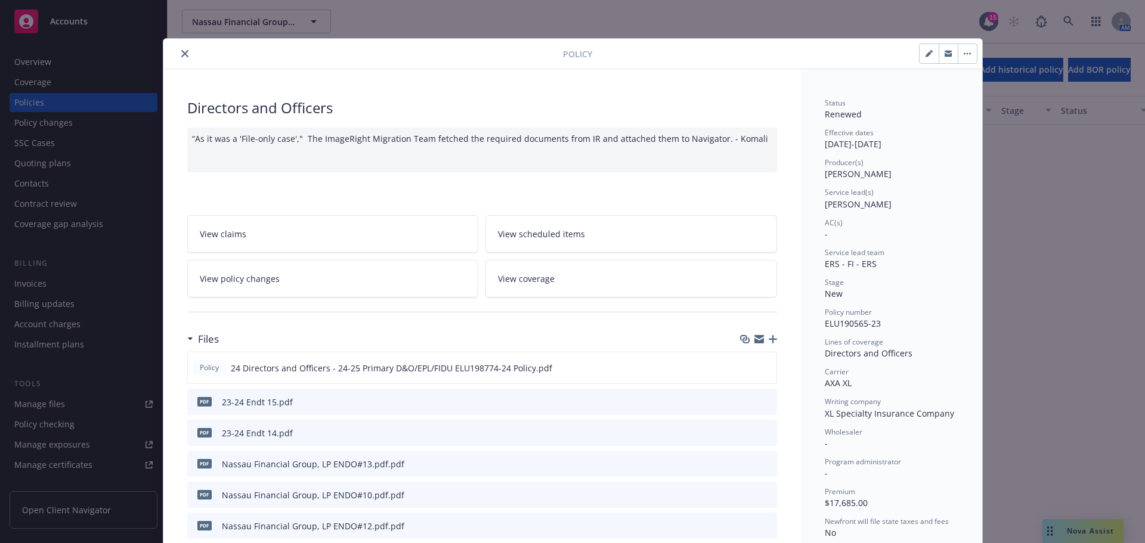
scroll to position [1074, 0]
click at [178, 49] on button "close" at bounding box center [185, 54] width 14 height 14
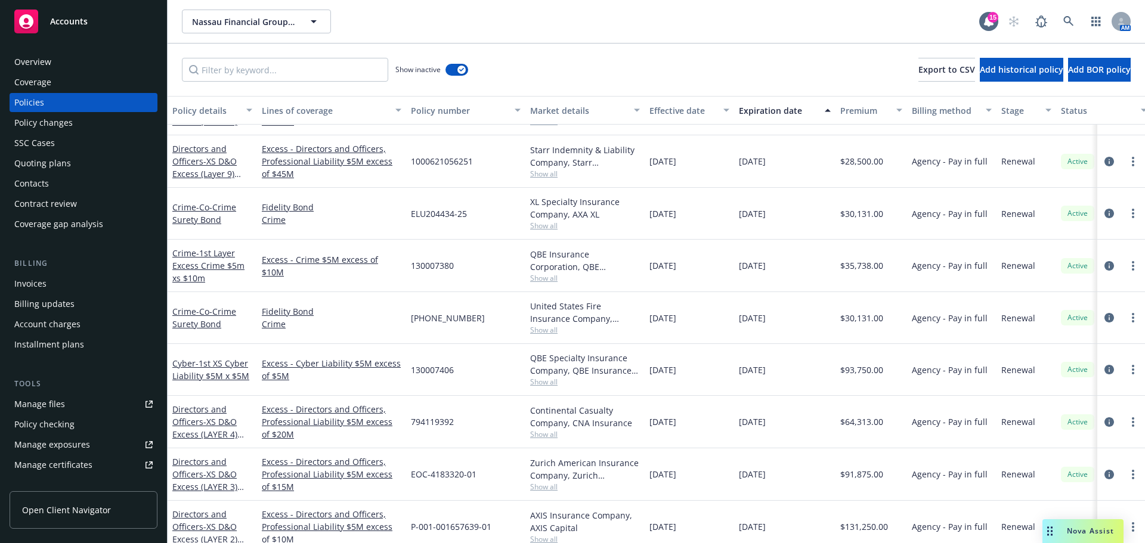
scroll to position [2531, 0]
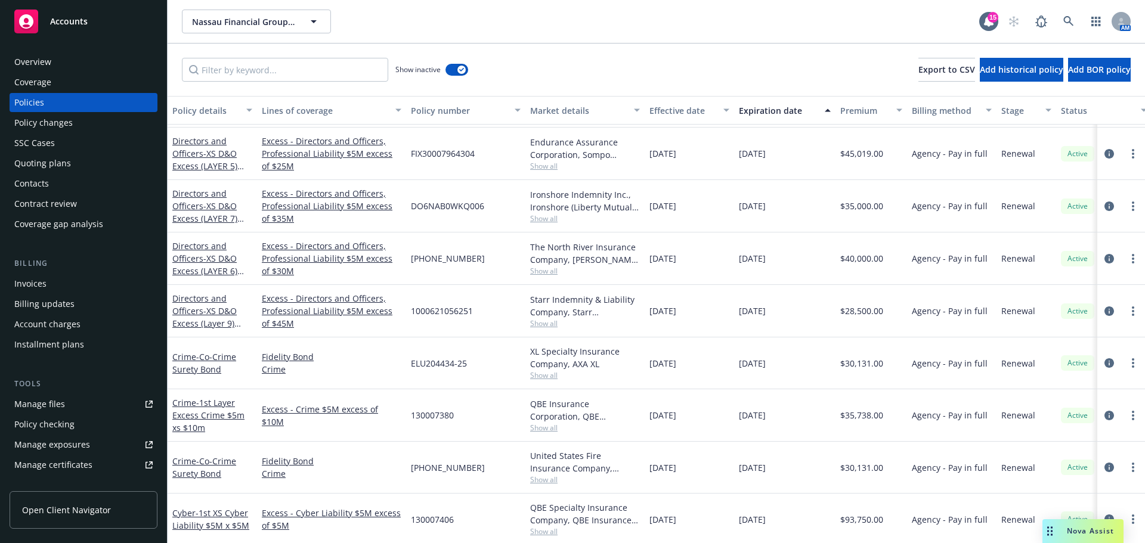
click at [61, 24] on span "Accounts" at bounding box center [69, 22] width 38 height 10
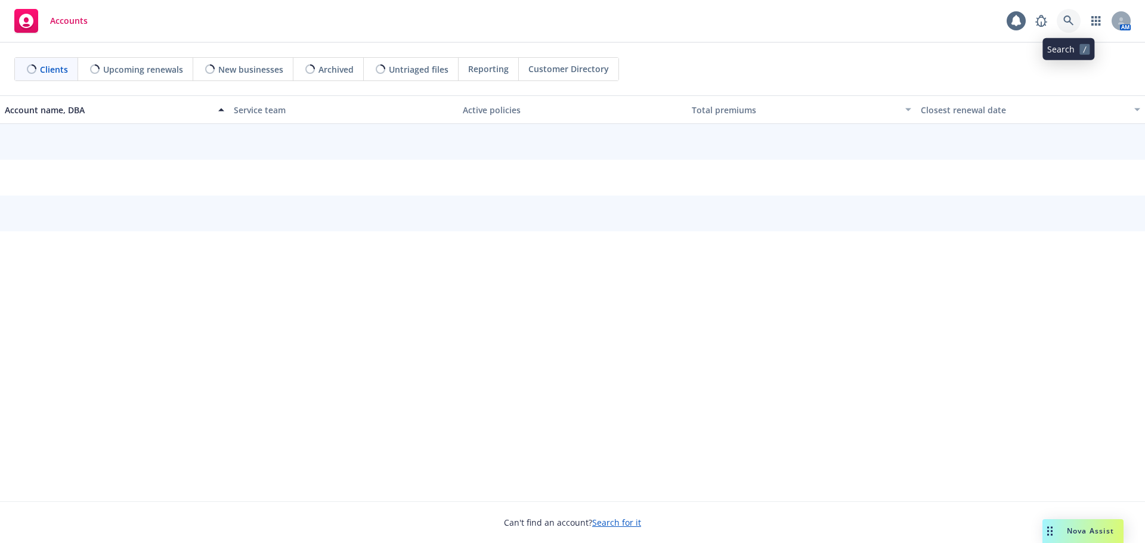
click at [1071, 18] on icon at bounding box center [1069, 21] width 11 height 11
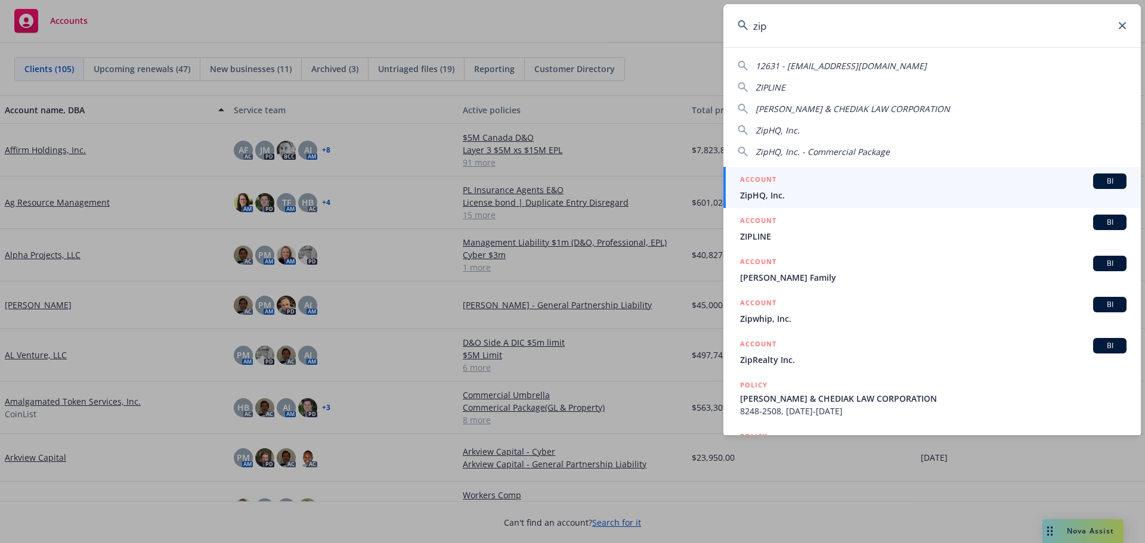
type input "zip"
click at [817, 190] on span "ZipHQ, Inc." at bounding box center [933, 195] width 387 height 13
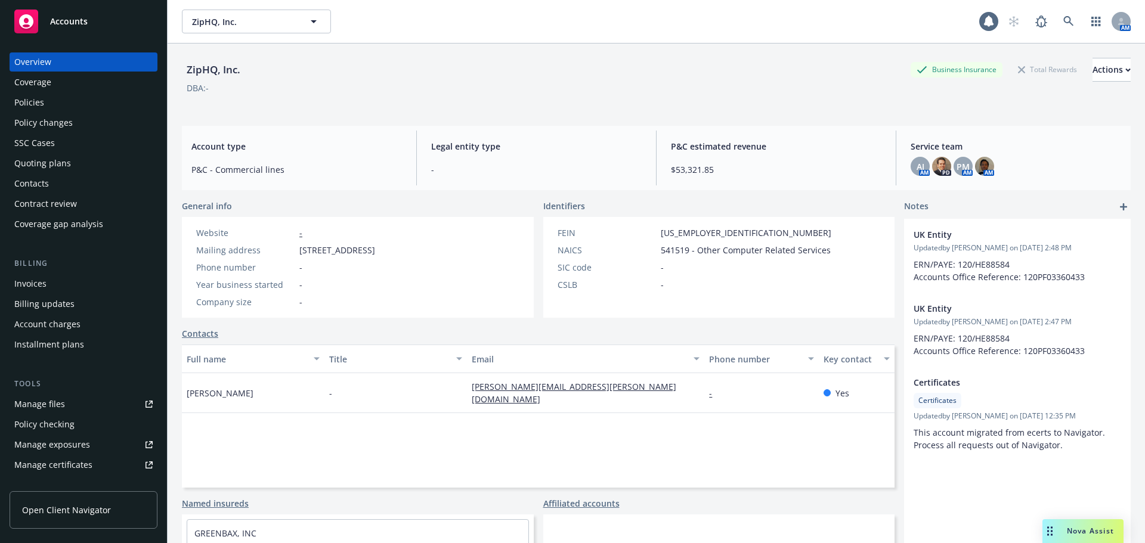
click at [19, 99] on div "Policies" at bounding box center [29, 102] width 30 height 19
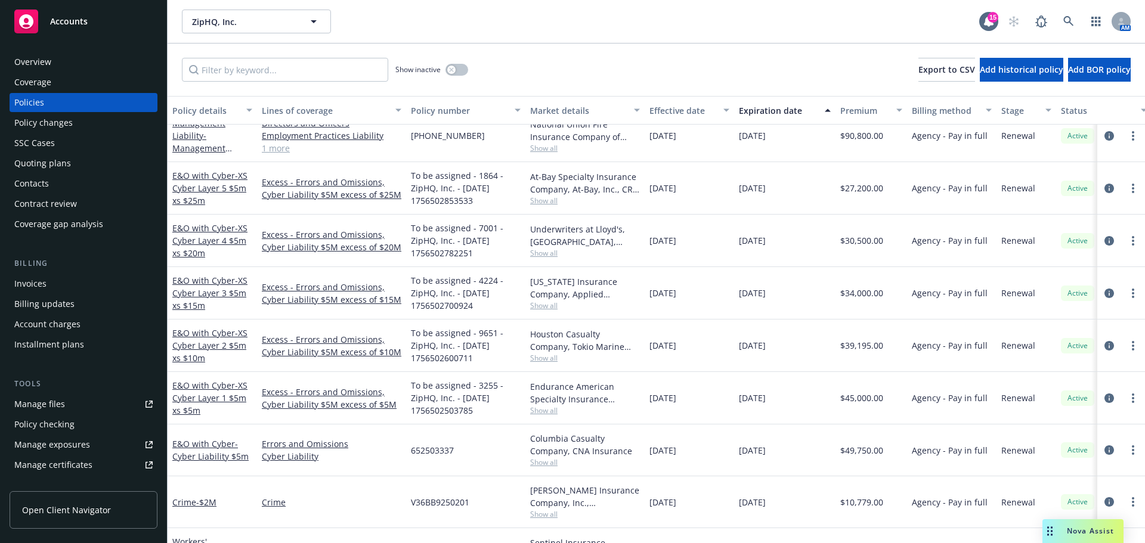
scroll to position [300, 0]
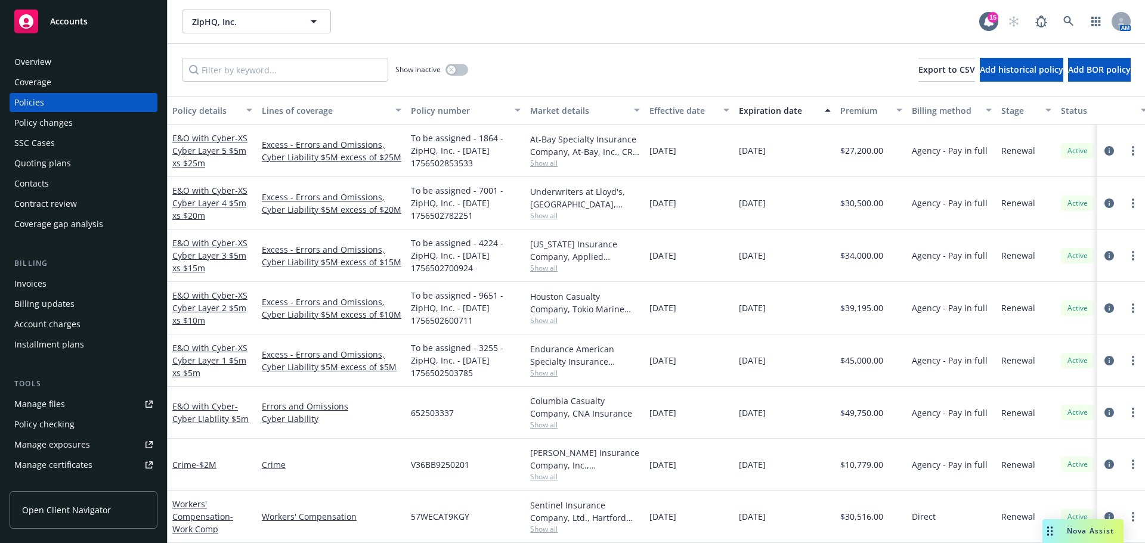
click at [67, 19] on span "Accounts" at bounding box center [69, 22] width 38 height 10
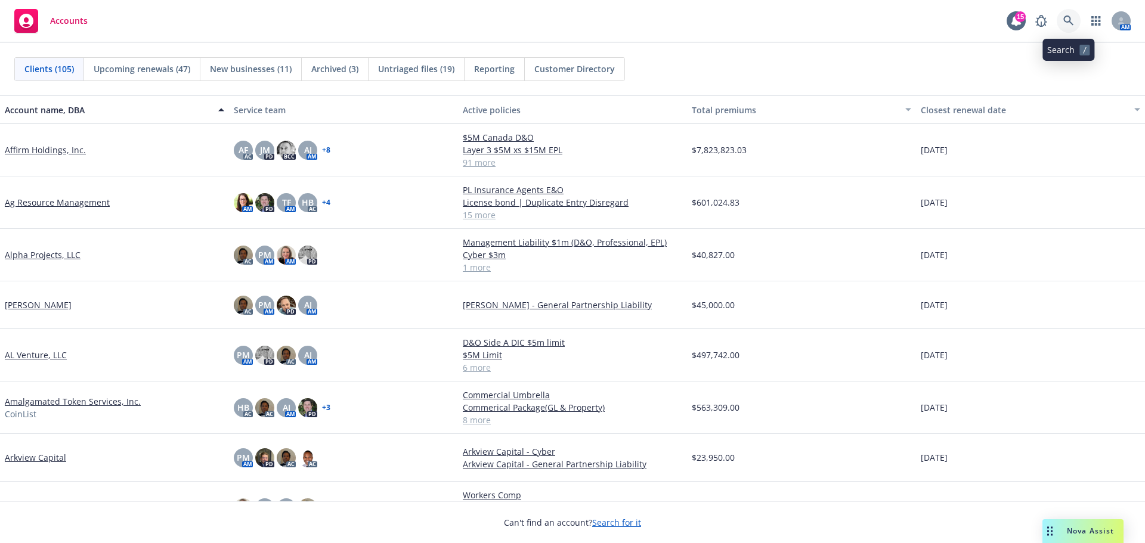
click at [1074, 20] on link at bounding box center [1069, 21] width 24 height 24
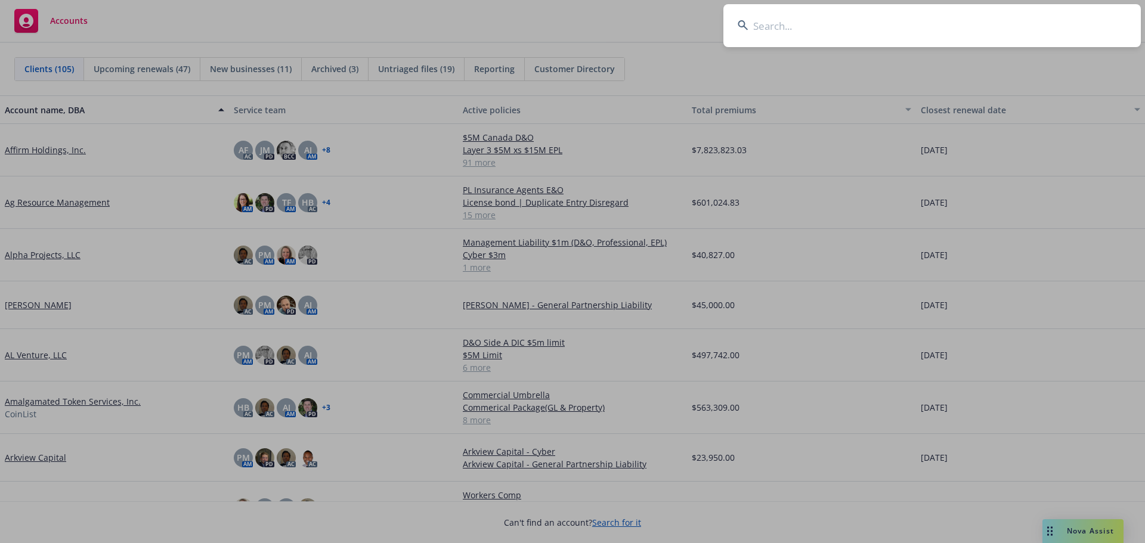
click at [812, 29] on input at bounding box center [933, 25] width 418 height 43
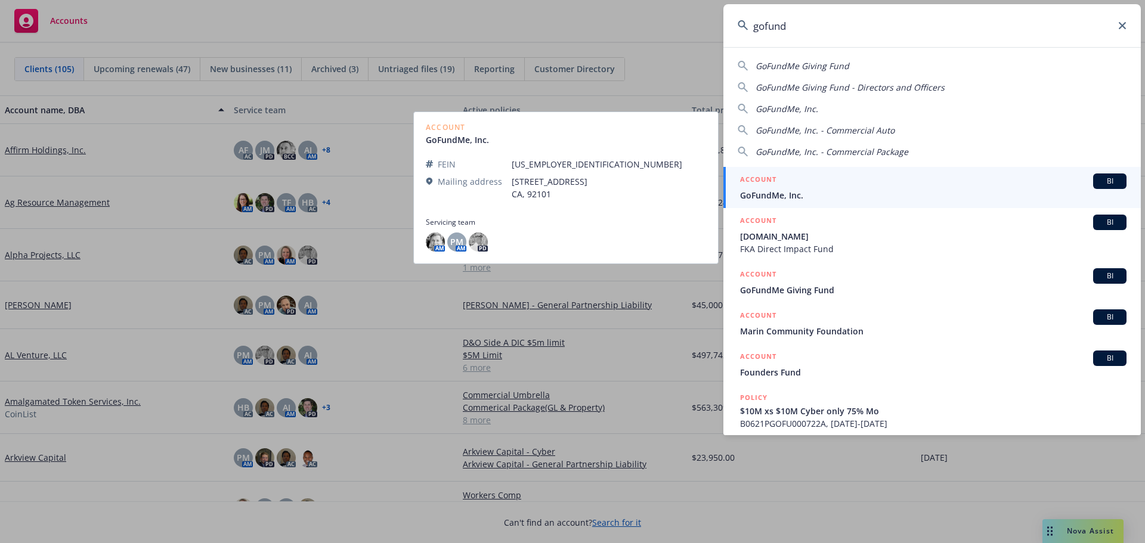
type input "gofund"
click at [784, 192] on span "GoFundMe, Inc." at bounding box center [933, 195] width 387 height 13
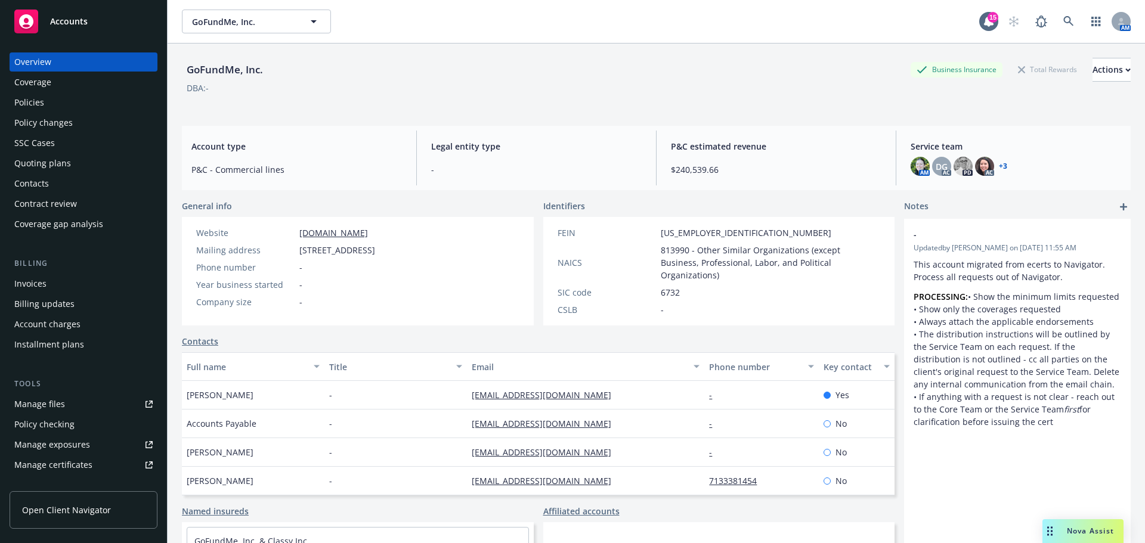
click at [34, 100] on div "Policies" at bounding box center [29, 102] width 30 height 19
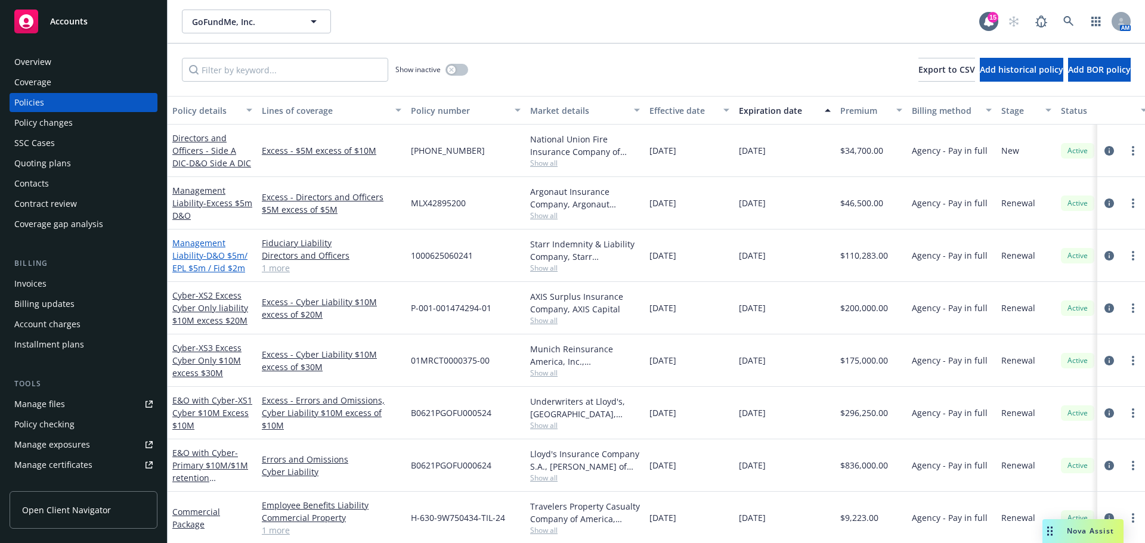
click at [220, 255] on span "- D&O $5m/ EPL $5m / Fid $2m" at bounding box center [209, 262] width 75 height 24
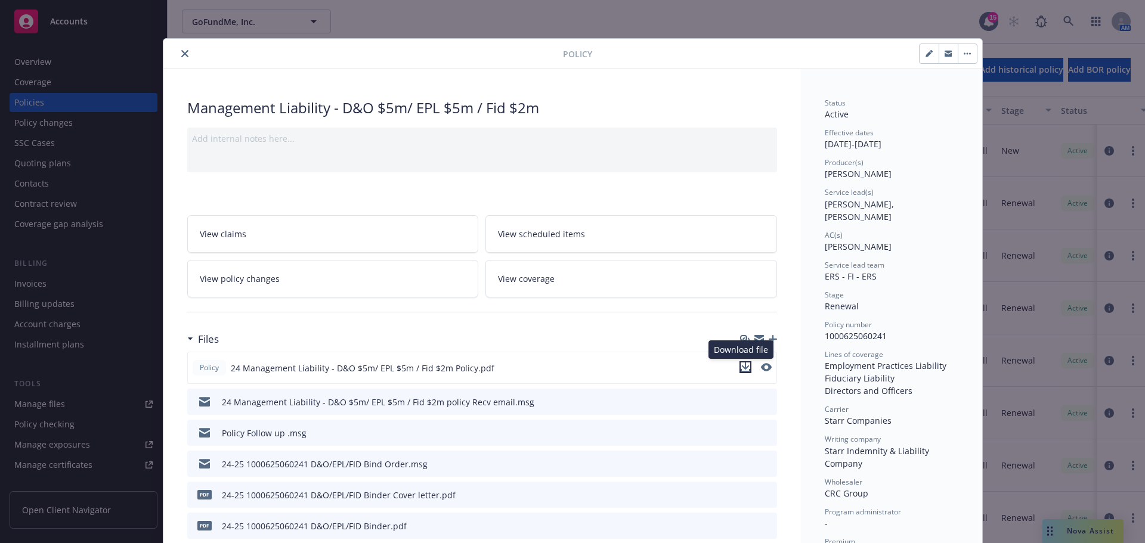
click at [741, 370] on icon "download file" at bounding box center [746, 368] width 10 height 10
click at [178, 55] on button "close" at bounding box center [185, 54] width 14 height 14
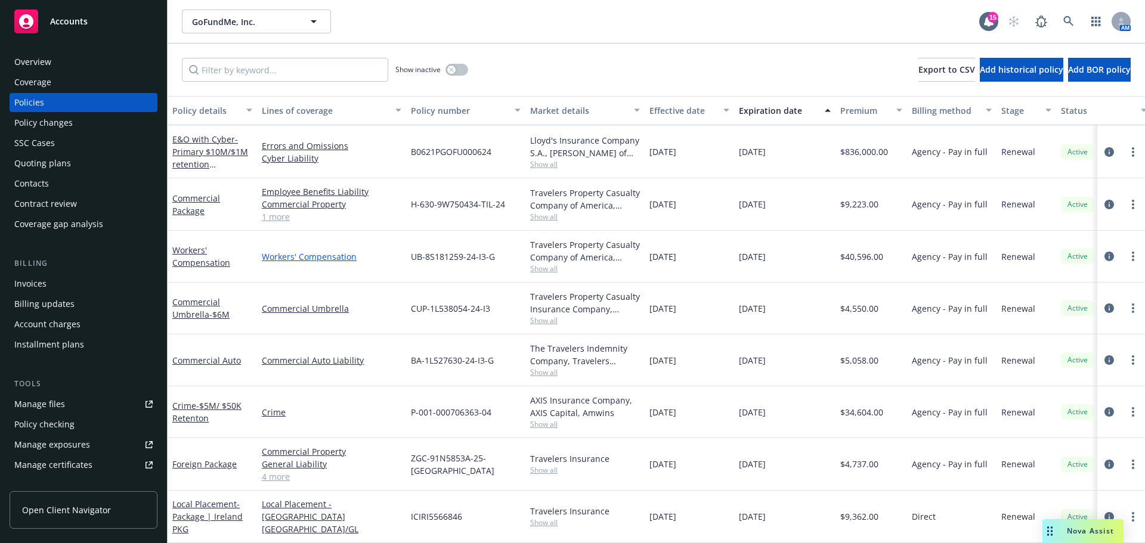
scroll to position [299, 0]
click at [199, 413] on span "- $5M/ $50K Retenton" at bounding box center [206, 412] width 69 height 24
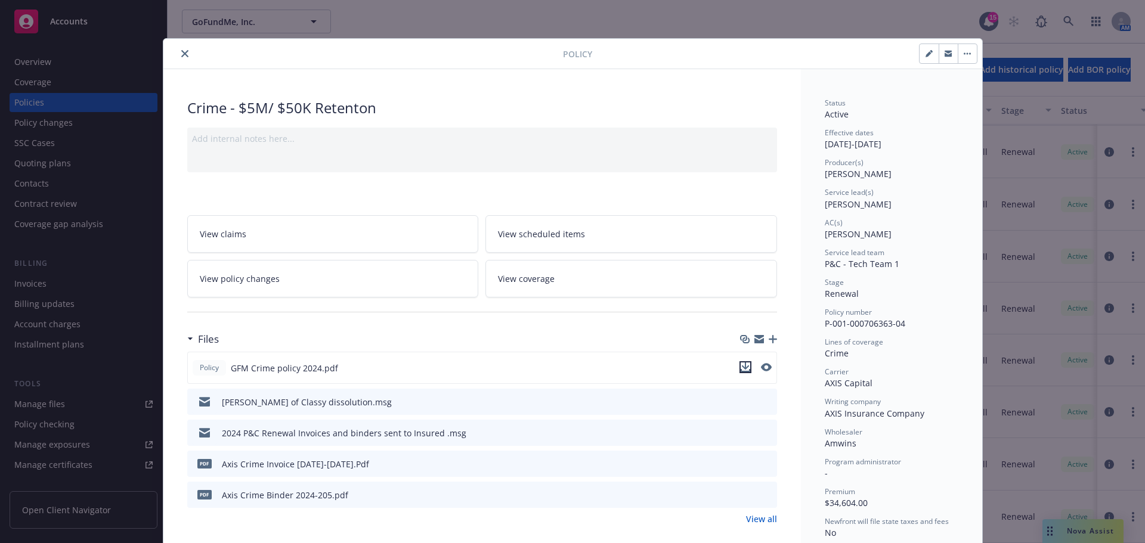
click at [743, 369] on icon "download file" at bounding box center [746, 368] width 10 height 10
click at [181, 51] on icon "close" at bounding box center [184, 53] width 7 height 7
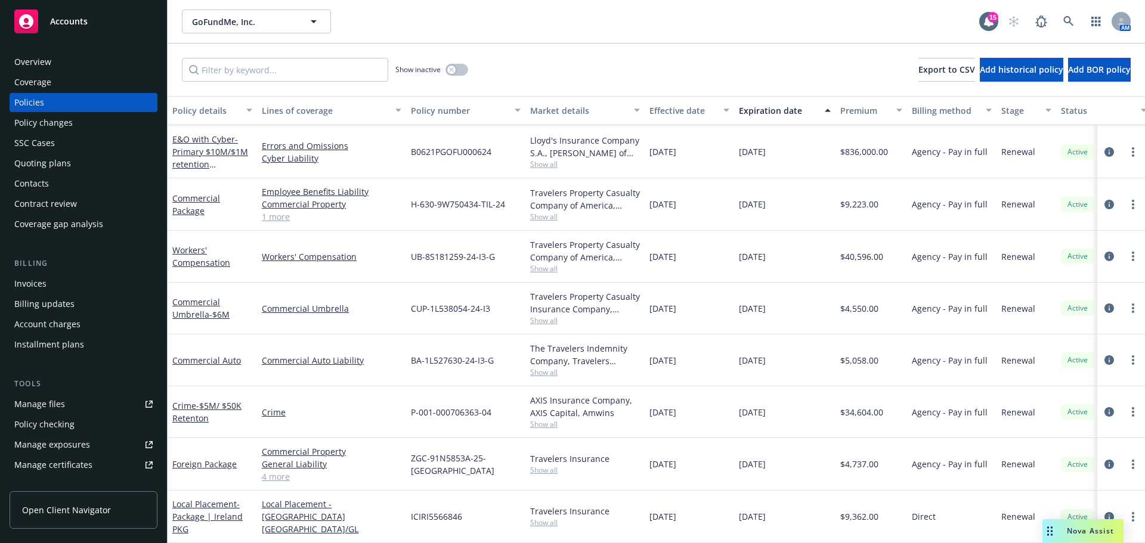
click at [76, 25] on span "Accounts" at bounding box center [69, 22] width 38 height 10
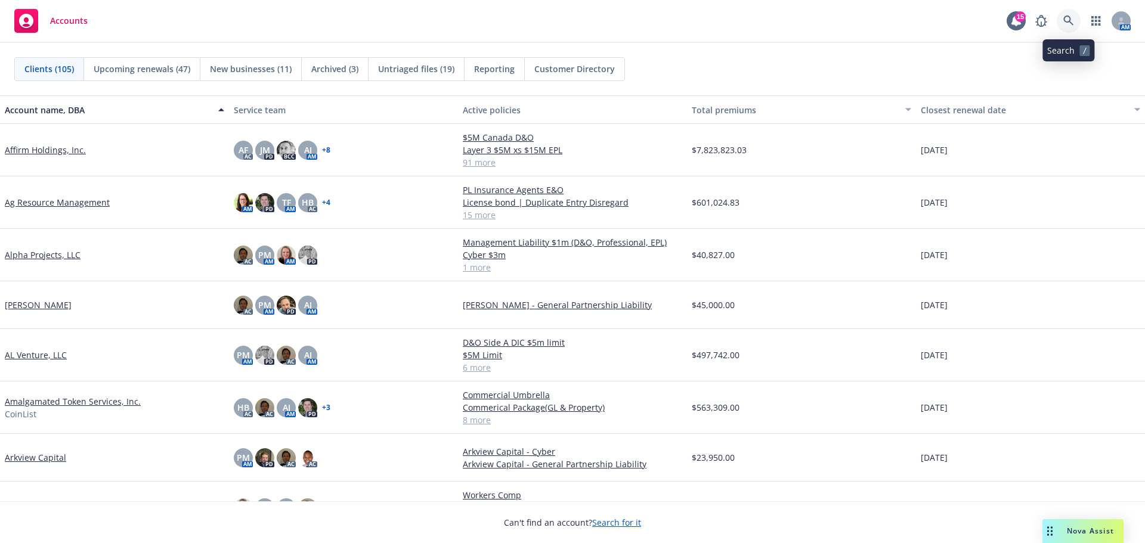
click at [1074, 19] on link at bounding box center [1069, 21] width 24 height 24
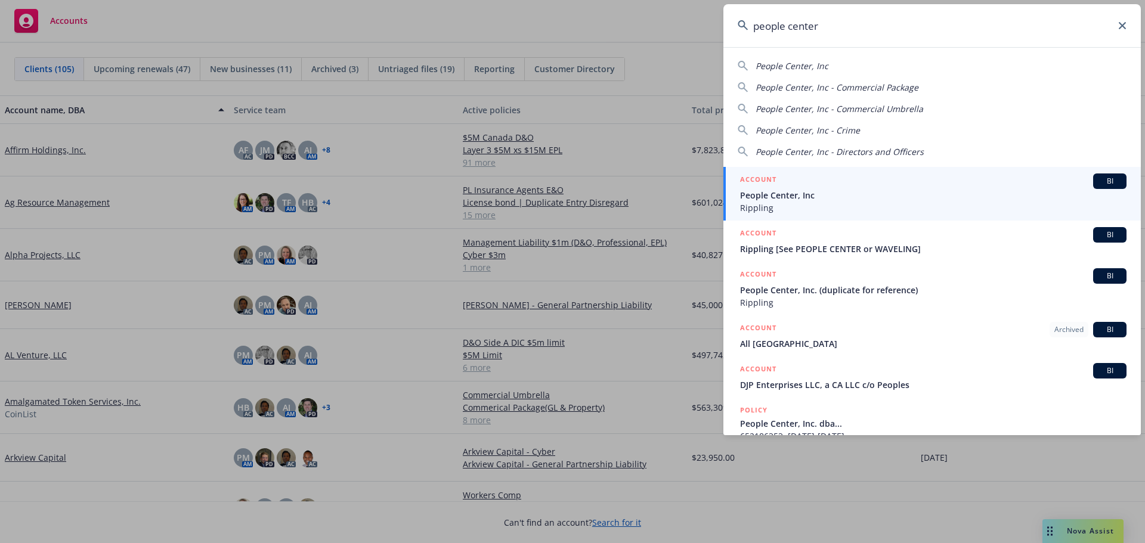
type input "people center"
click at [789, 196] on span "People Center, Inc" at bounding box center [933, 195] width 387 height 13
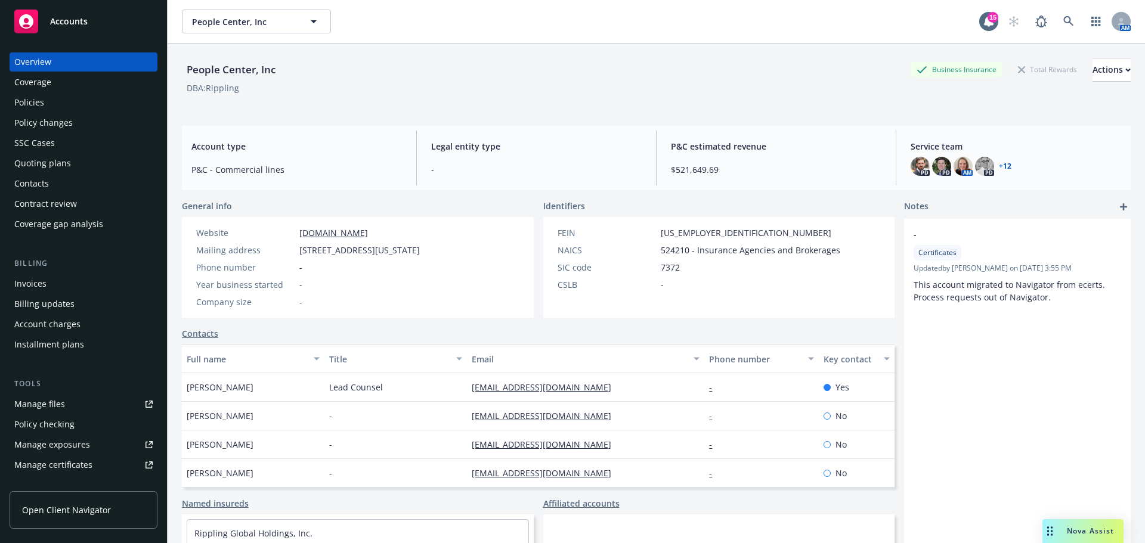
click at [29, 101] on div "Policies" at bounding box center [29, 102] width 30 height 19
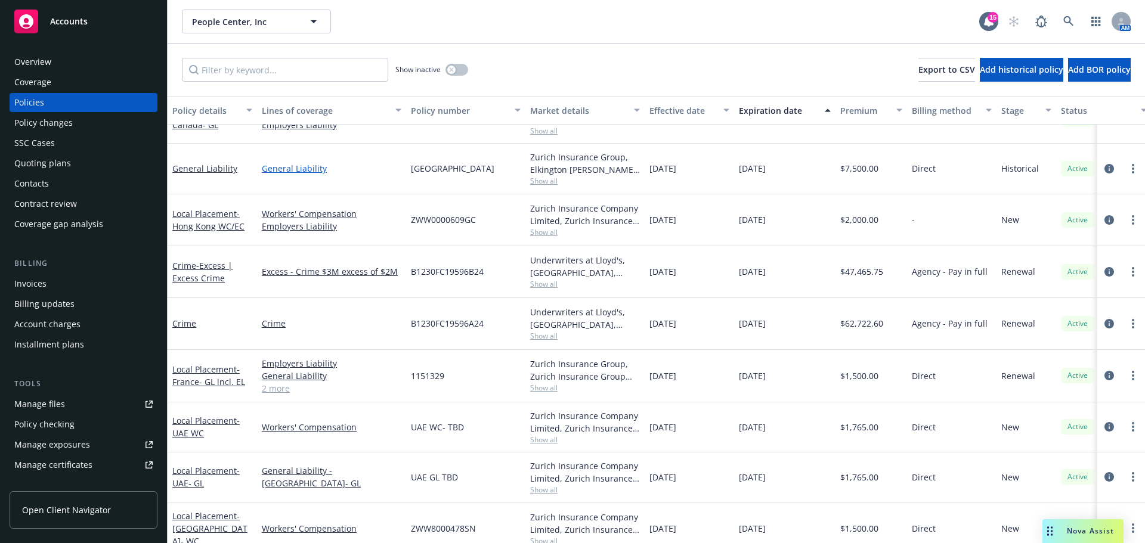
scroll to position [358, 0]
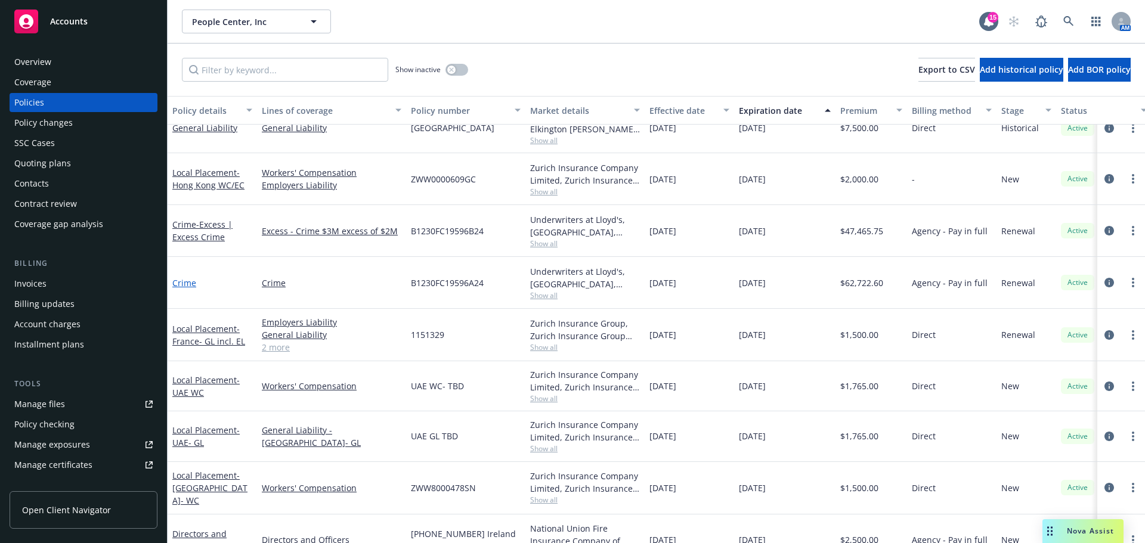
click at [186, 281] on link "Crime" at bounding box center [184, 282] width 24 height 11
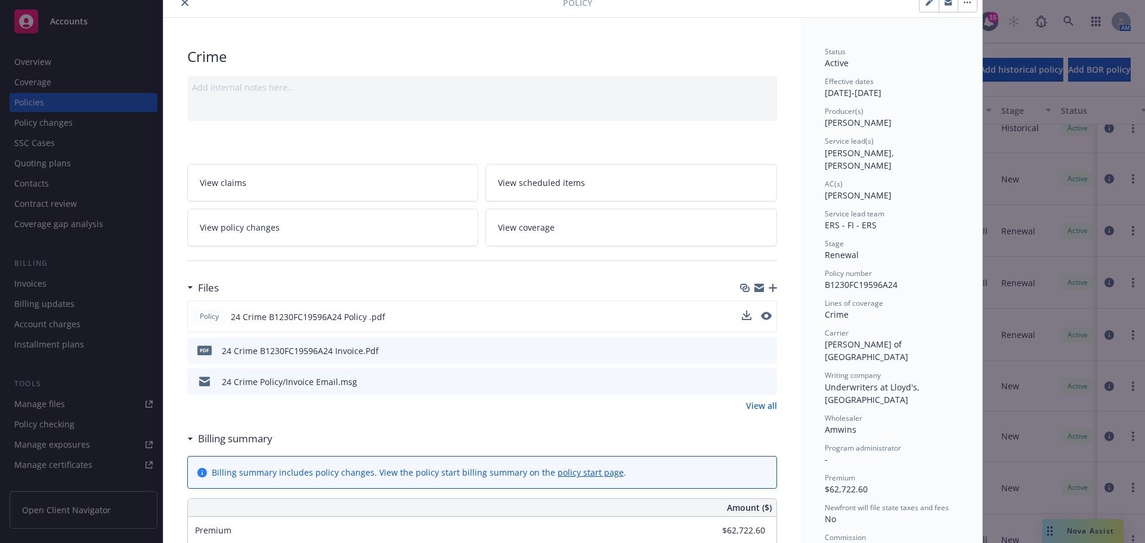
scroll to position [119, 0]
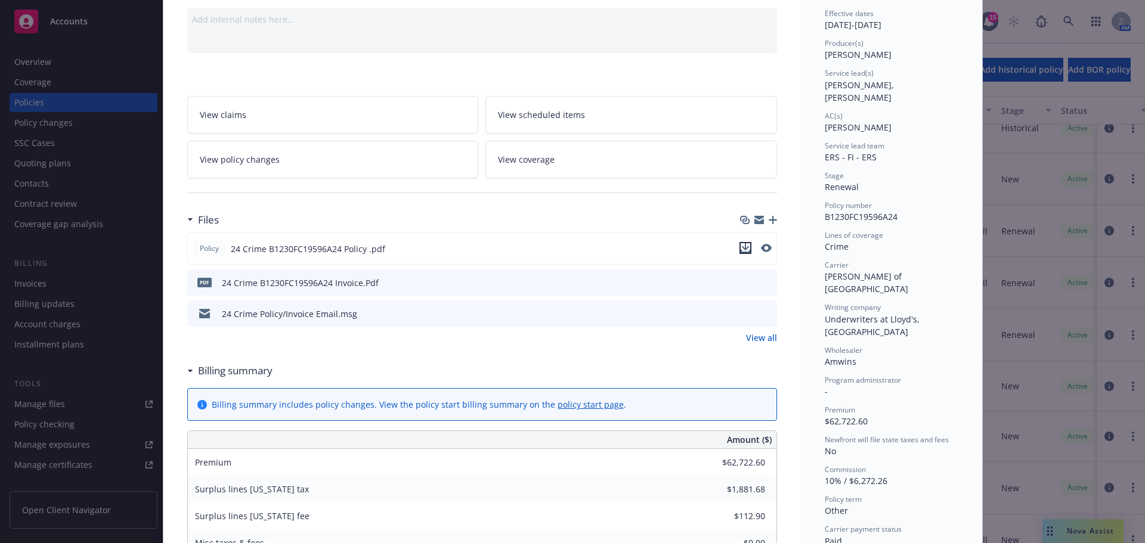
click at [743, 251] on icon "download file" at bounding box center [746, 248] width 10 height 10
click at [45, 56] on div "Policy Crime Add internal notes here... View claims View scheduled items View p…" at bounding box center [572, 271] width 1145 height 543
click at [44, 60] on div "Policy Crime Add internal notes here... View claims View scheduled items View p…" at bounding box center [572, 271] width 1145 height 543
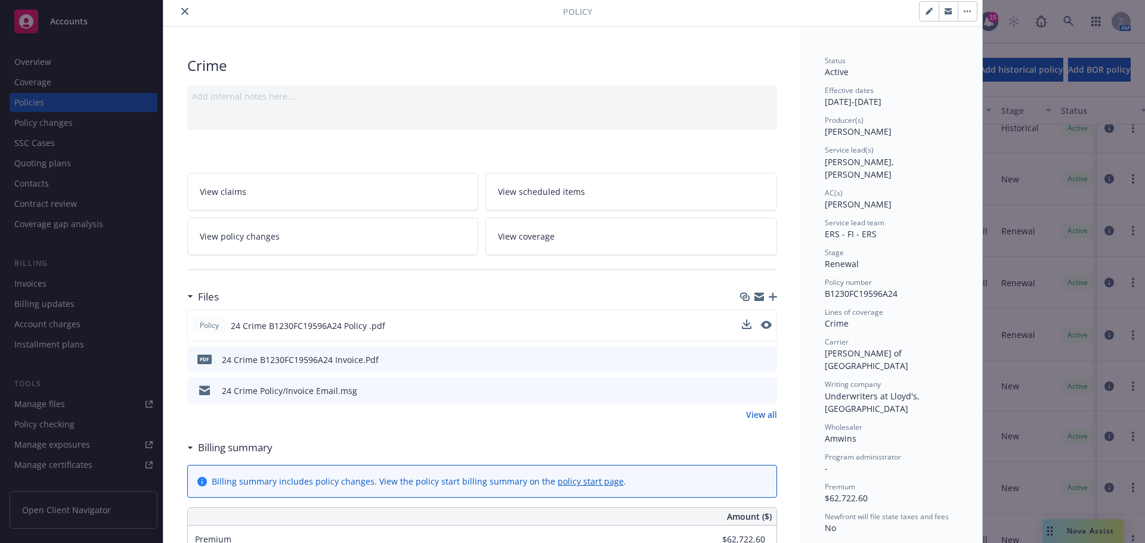
scroll to position [0, 0]
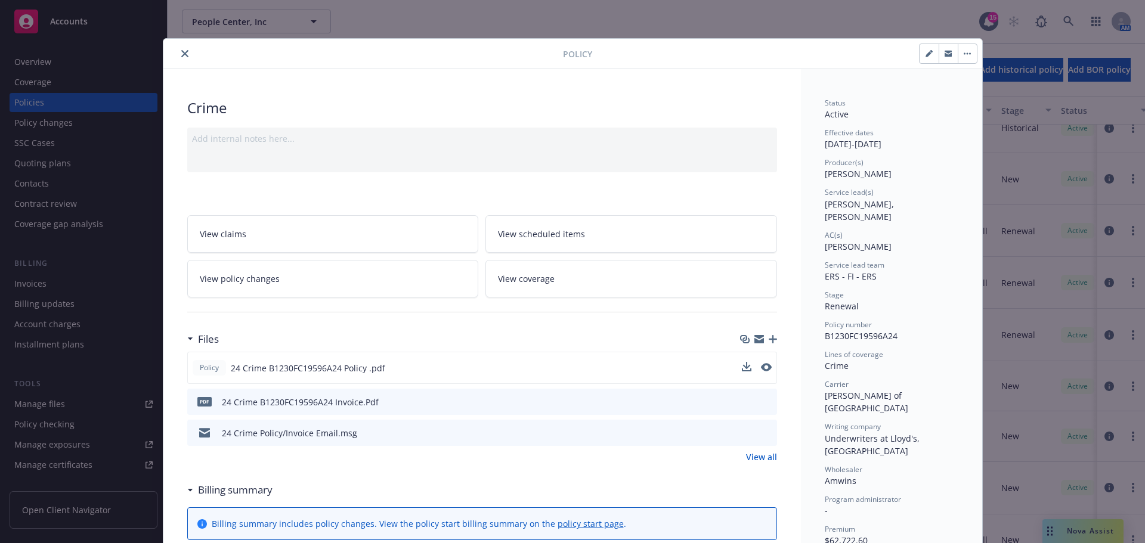
click at [184, 55] on button "close" at bounding box center [185, 54] width 14 height 14
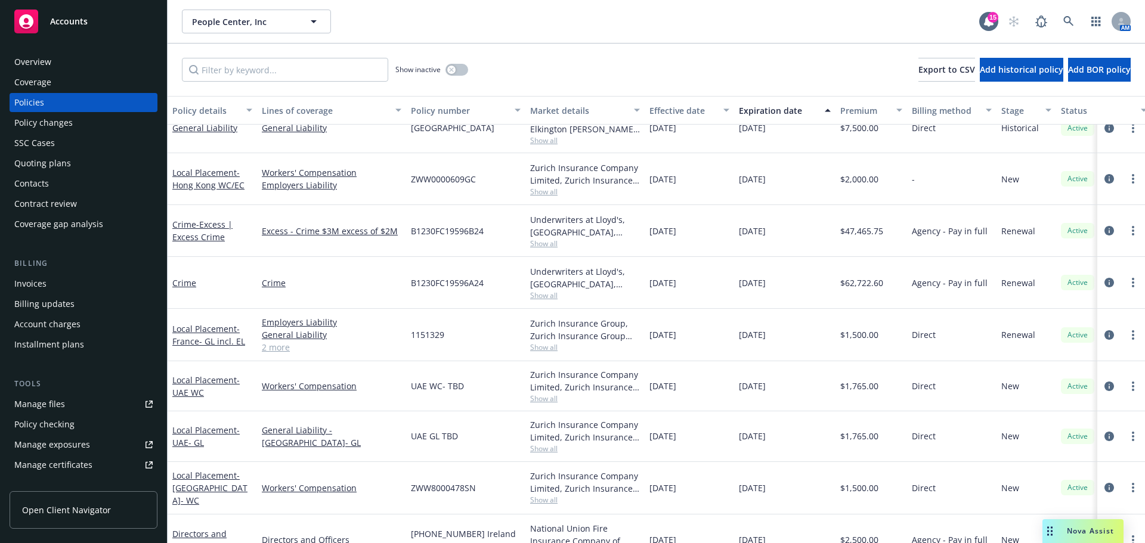
click at [39, 62] on div "Overview" at bounding box center [32, 61] width 37 height 19
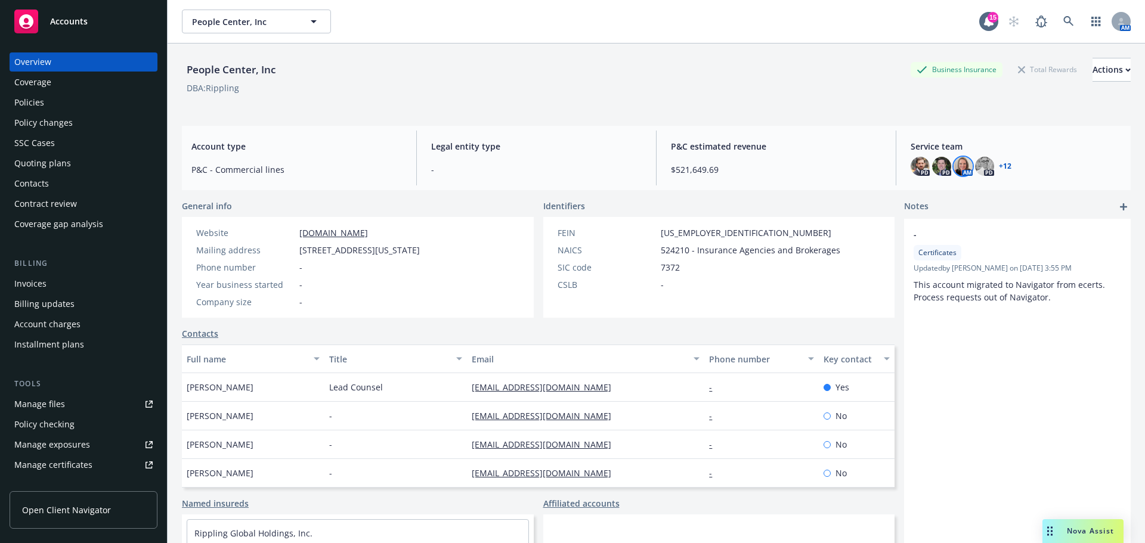
click at [960, 163] on img at bounding box center [963, 166] width 19 height 19
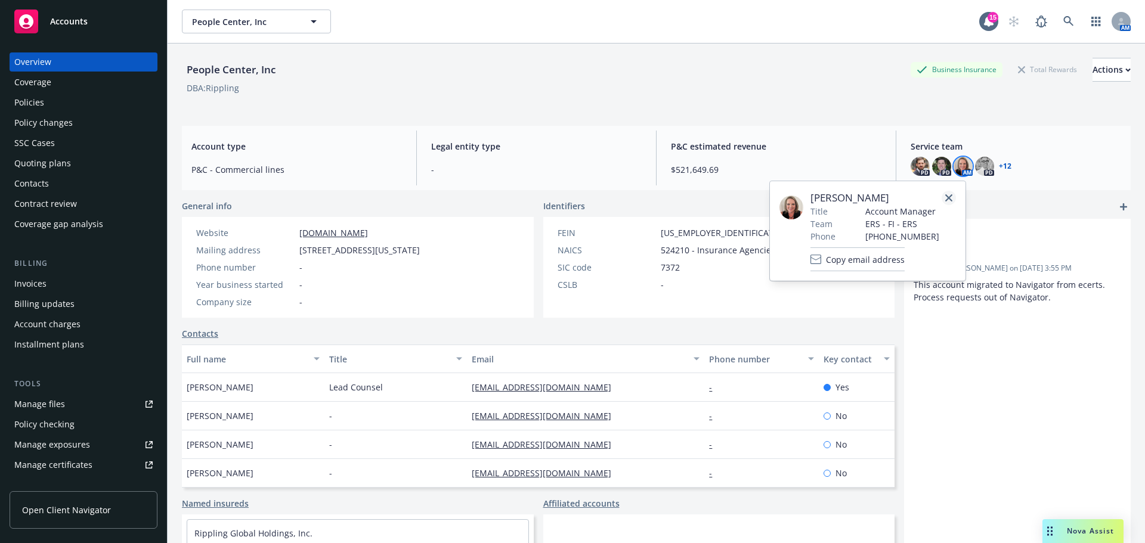
click at [949, 197] on icon "close" at bounding box center [949, 197] width 7 height 7
